Goal: Information Seeking & Learning: Learn about a topic

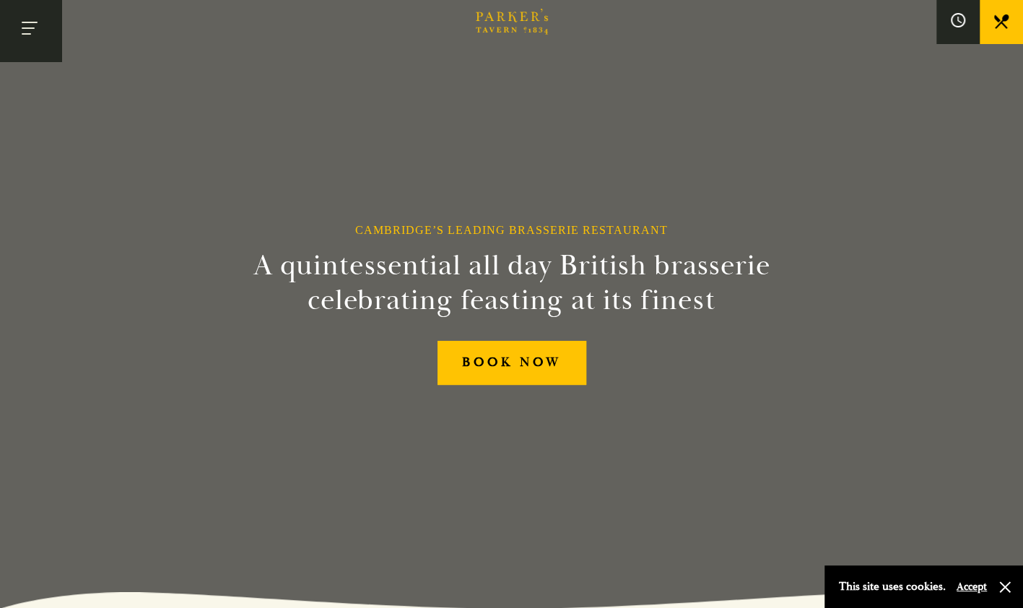
click at [36, 25] on button "Toggle navigation" at bounding box center [30, 30] width 61 height 61
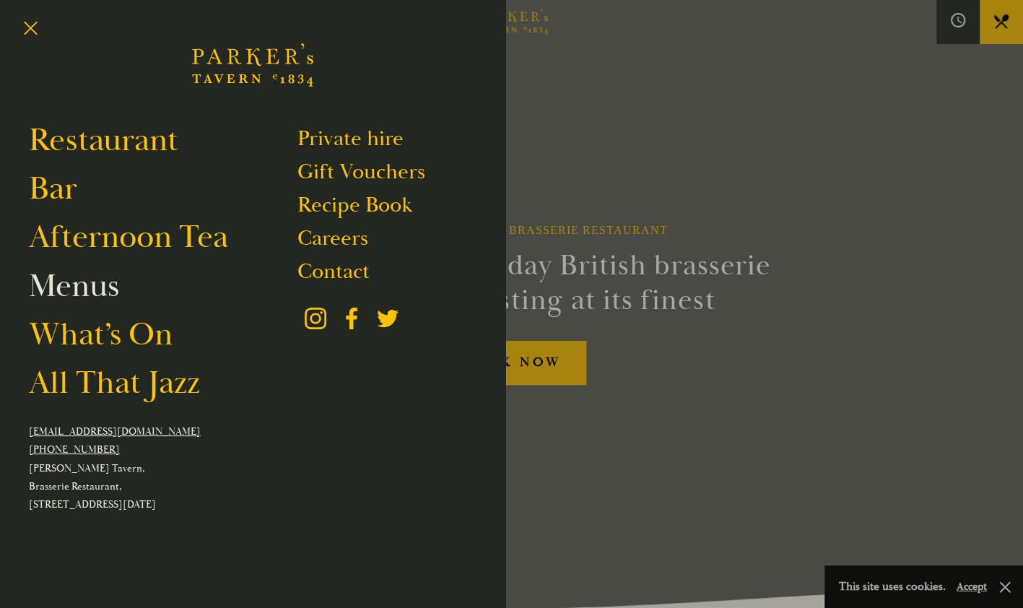
click at [101, 290] on link "Menus" at bounding box center [74, 286] width 90 height 40
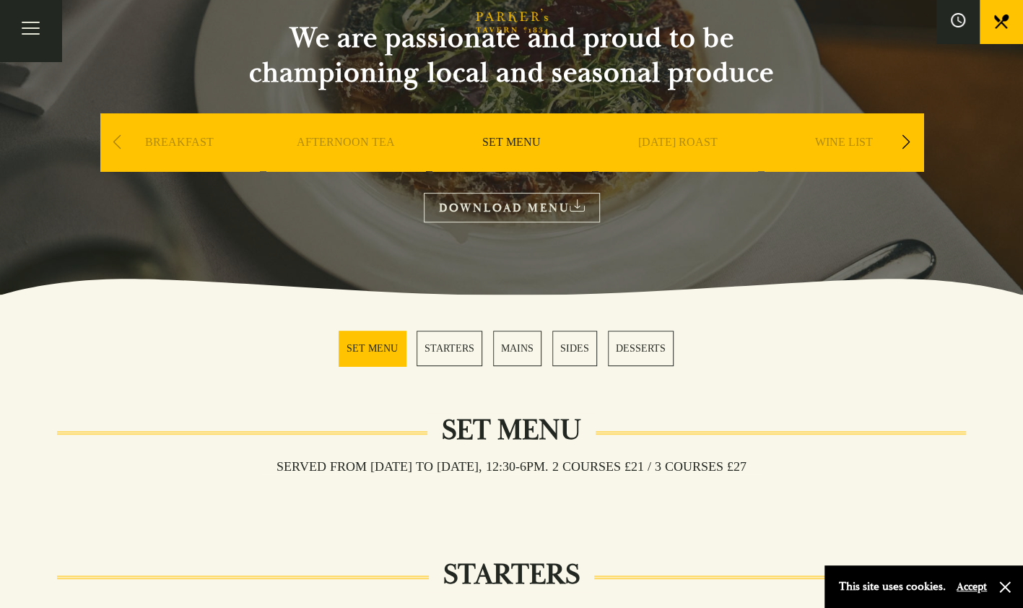
scroll to position [144, 0]
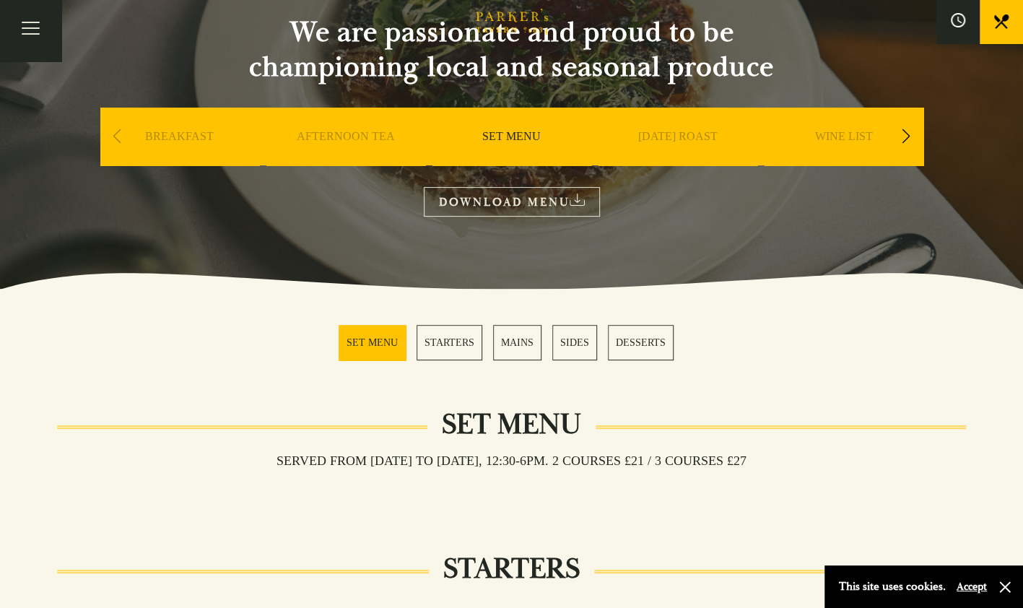
click at [516, 338] on link "MAINS" at bounding box center [517, 342] width 48 height 35
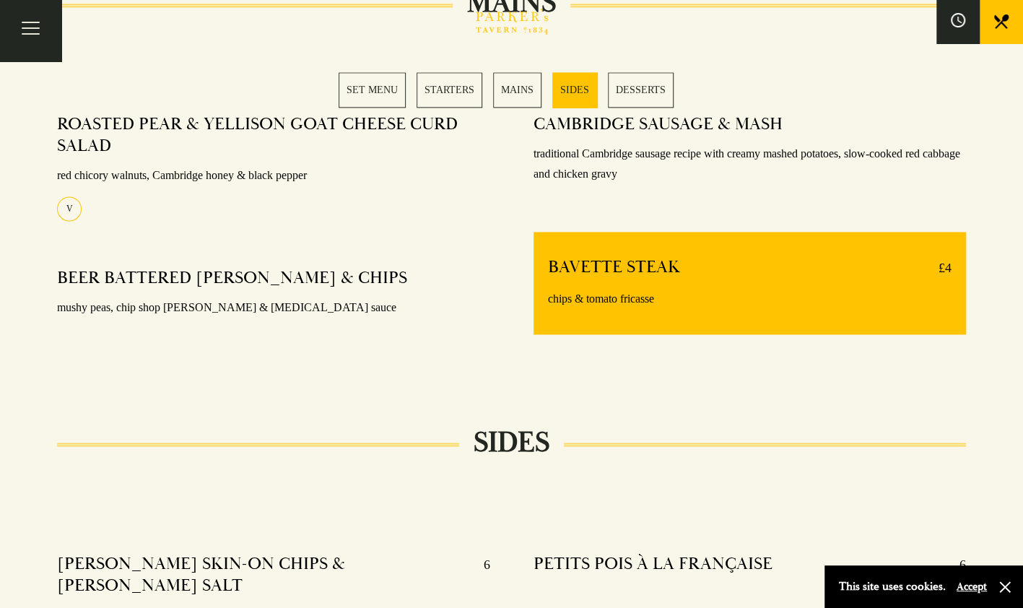
scroll to position [1125, 0]
click at [512, 86] on link "MAINS" at bounding box center [517, 89] width 48 height 35
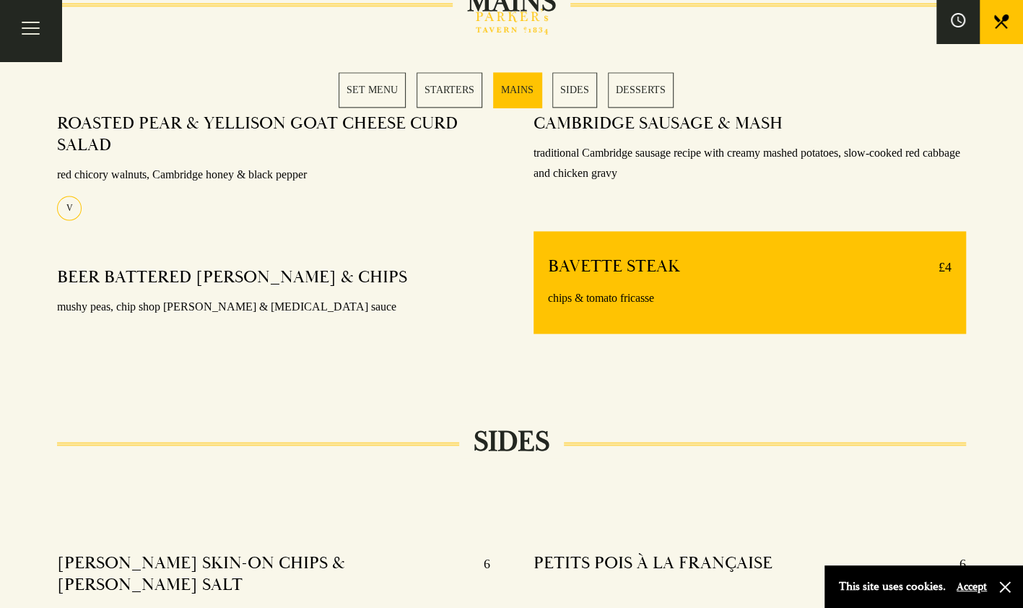
click at [512, 86] on link "MAINS" at bounding box center [517, 89] width 48 height 35
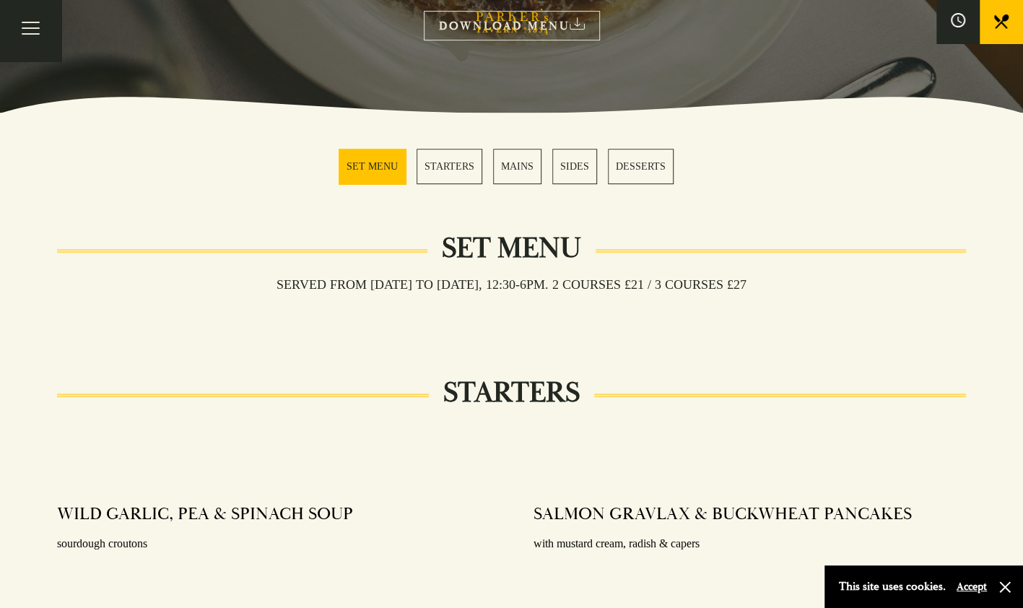
scroll to position [186, 0]
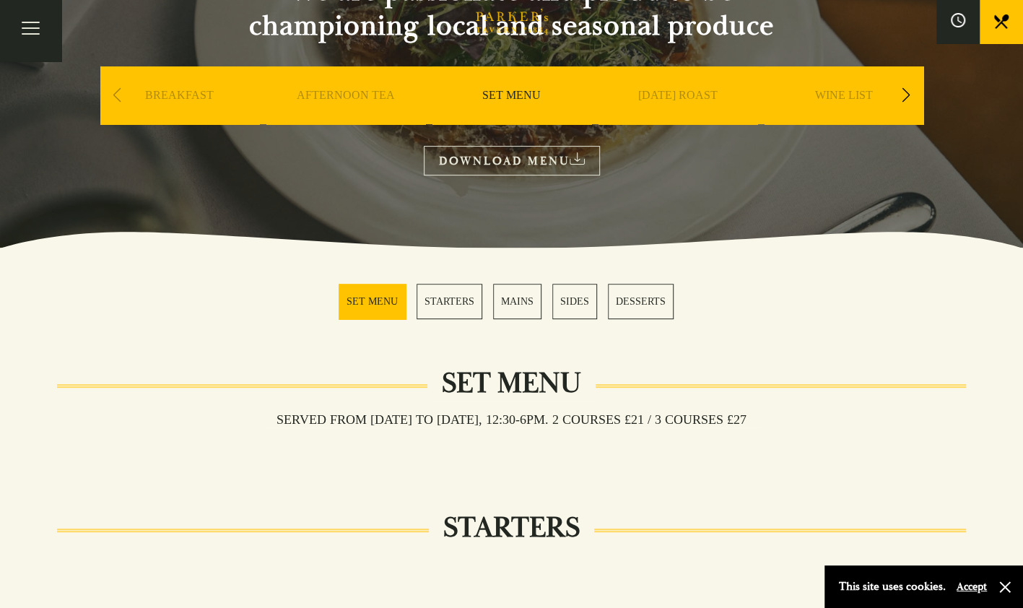
click at [576, 304] on link "SIDES" at bounding box center [575, 301] width 45 height 35
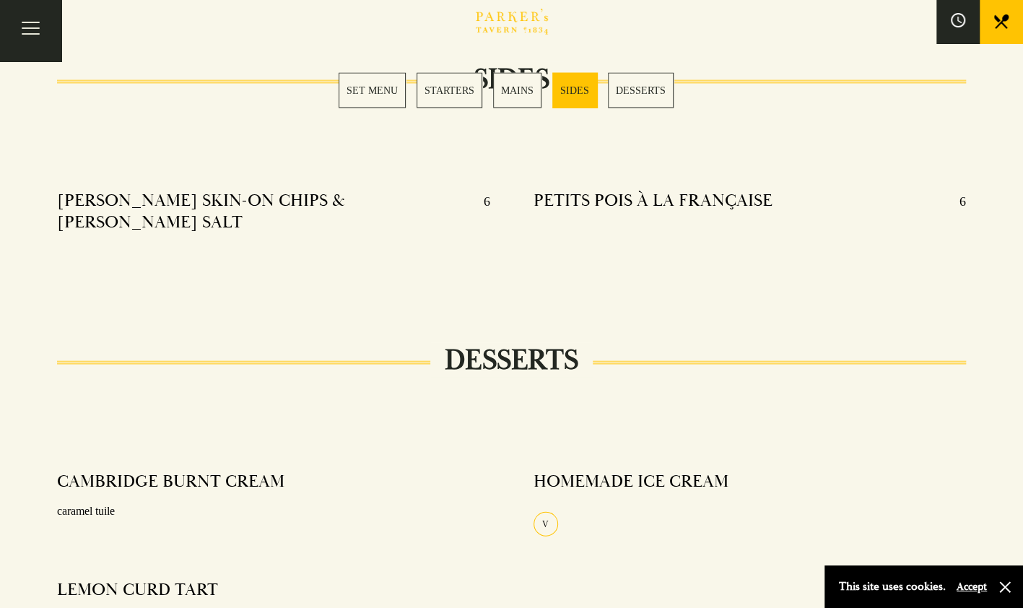
scroll to position [1564, 0]
